Goal: Task Accomplishment & Management: Manage account settings

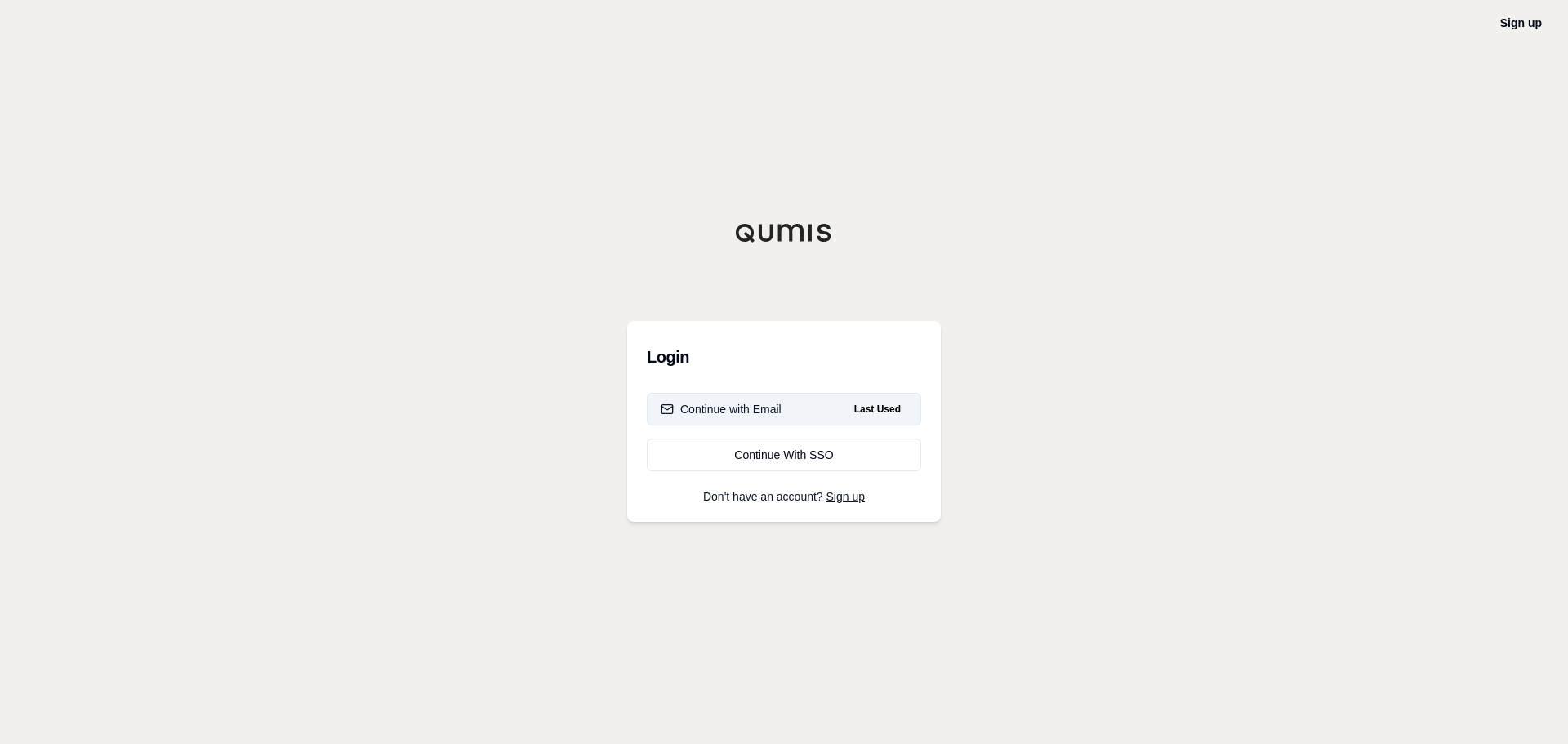
click at [805, 413] on button "Continue with Email Last Used" at bounding box center [784, 409] width 274 height 33
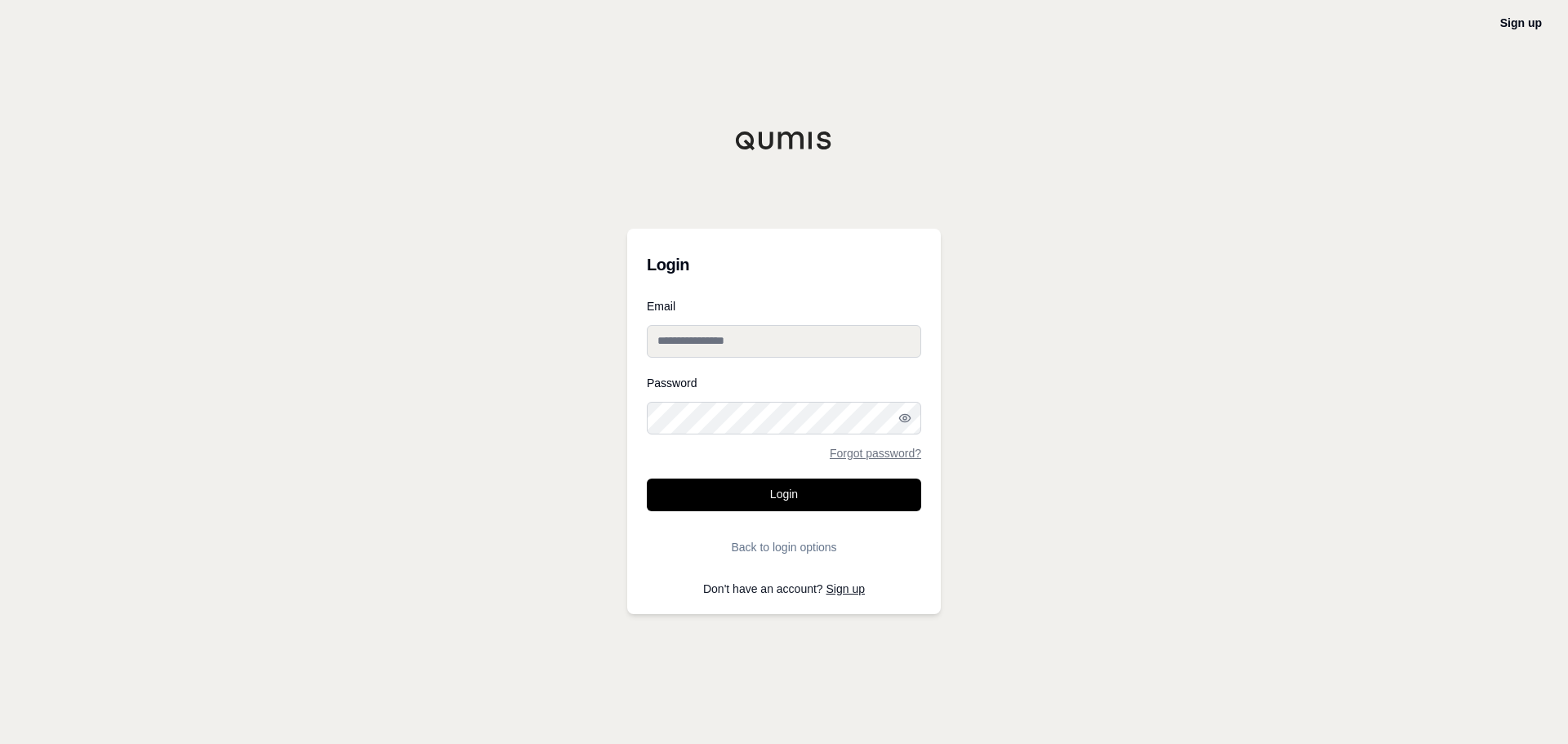
type input "**********"
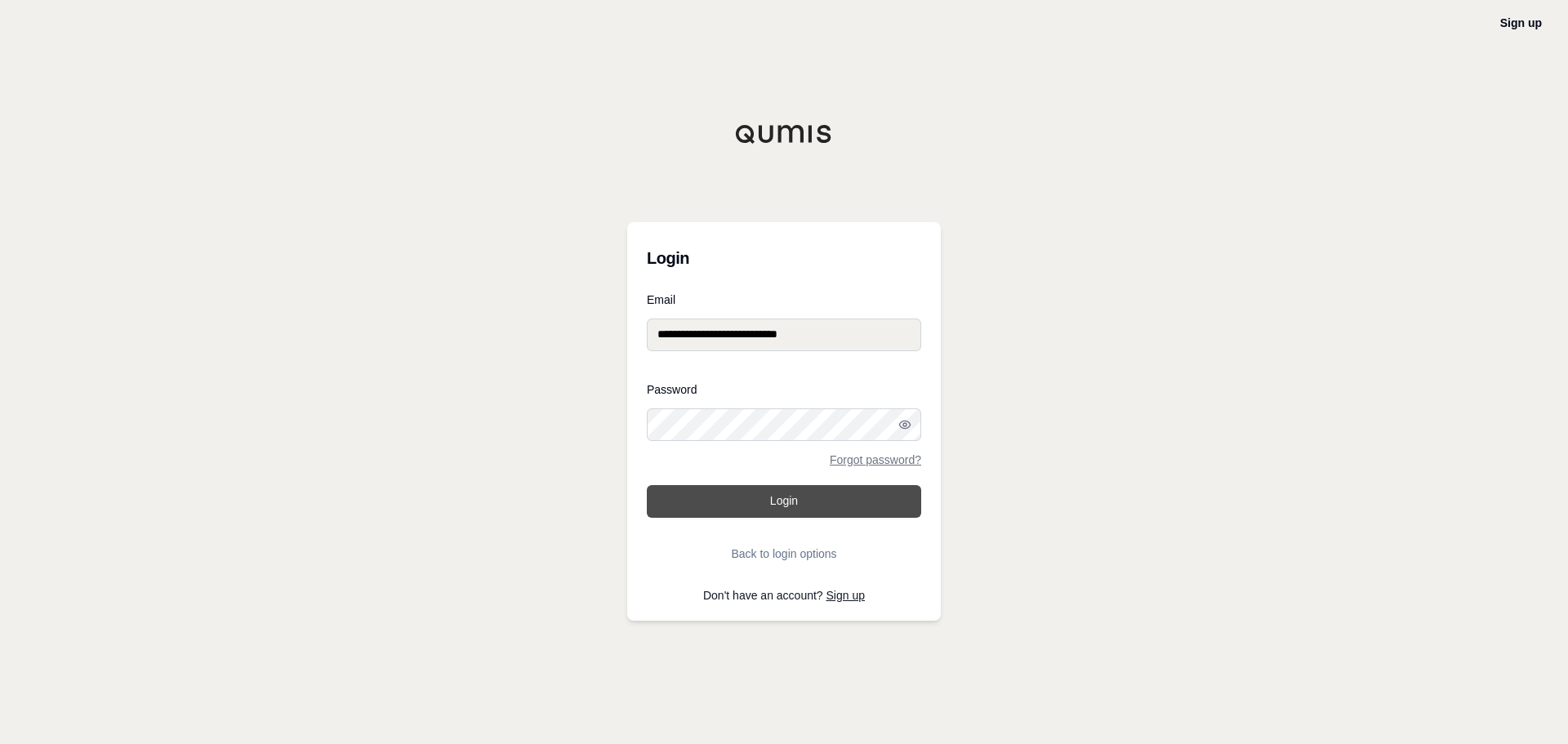
click at [816, 492] on button "Login" at bounding box center [784, 501] width 274 height 33
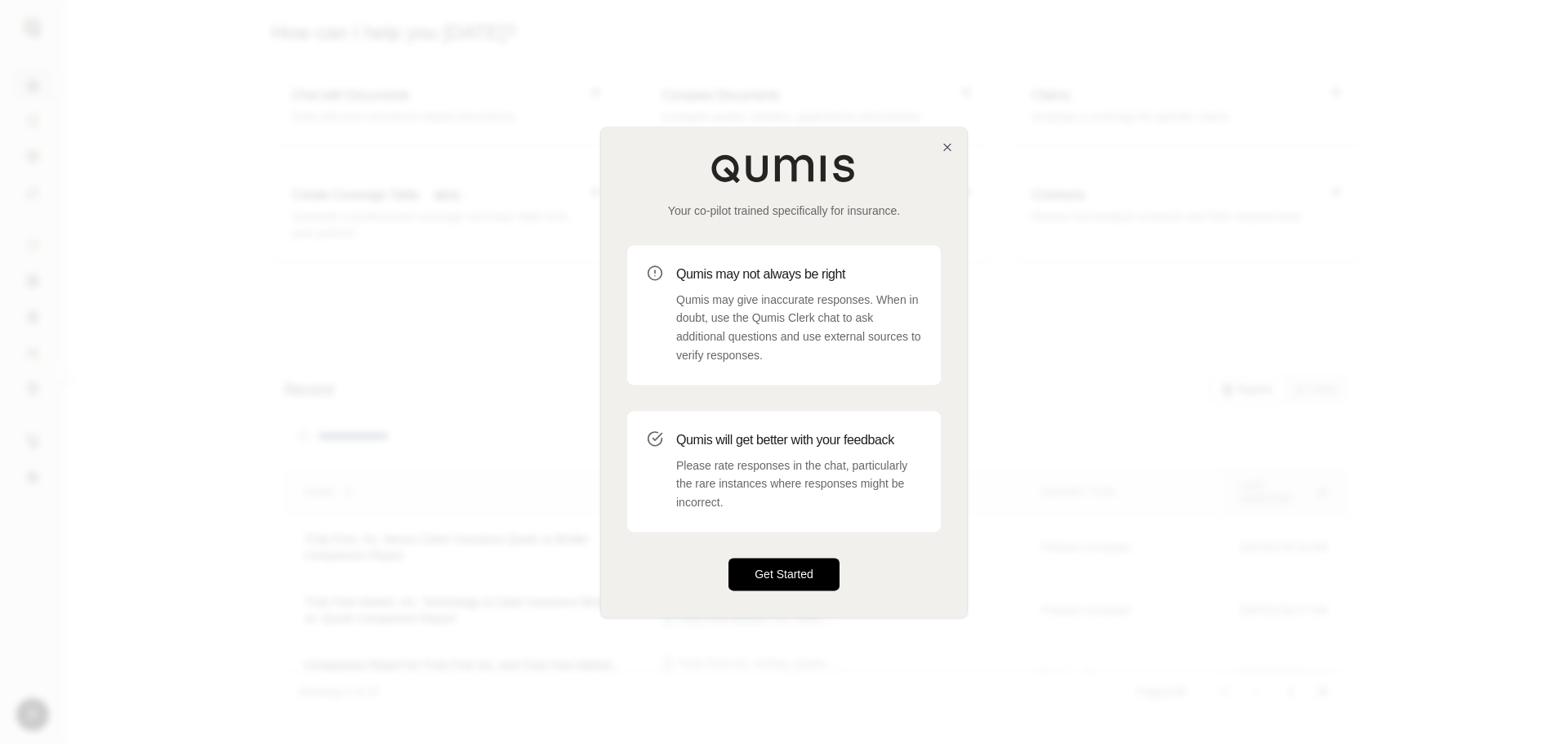
click at [771, 564] on button "Get Started" at bounding box center [784, 574] width 111 height 33
